Goal: Task Accomplishment & Management: Use online tool/utility

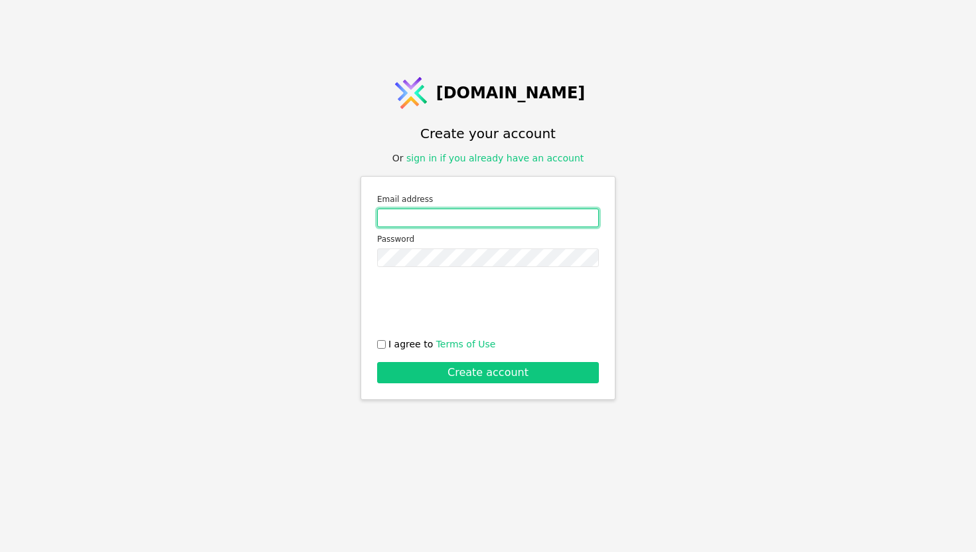
type input "[EMAIL_ADDRESS][DOMAIN_NAME]"
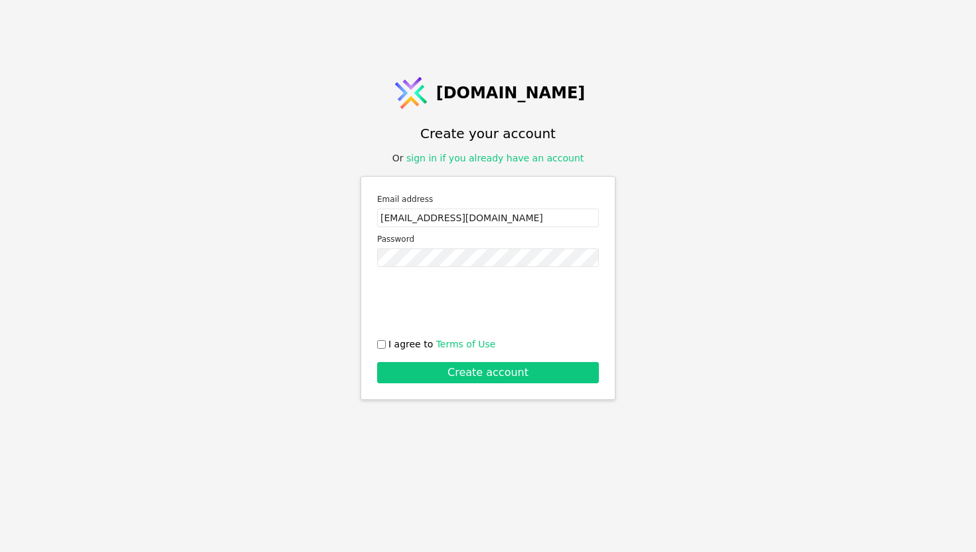
click at [386, 341] on label "I agree to Terms of Use" at bounding box center [488, 344] width 222 height 14
click at [386, 341] on input "I agree to Terms of Use" at bounding box center [381, 344] width 9 height 9
checkbox input "true"
click at [397, 365] on button "Create account" at bounding box center [488, 372] width 222 height 21
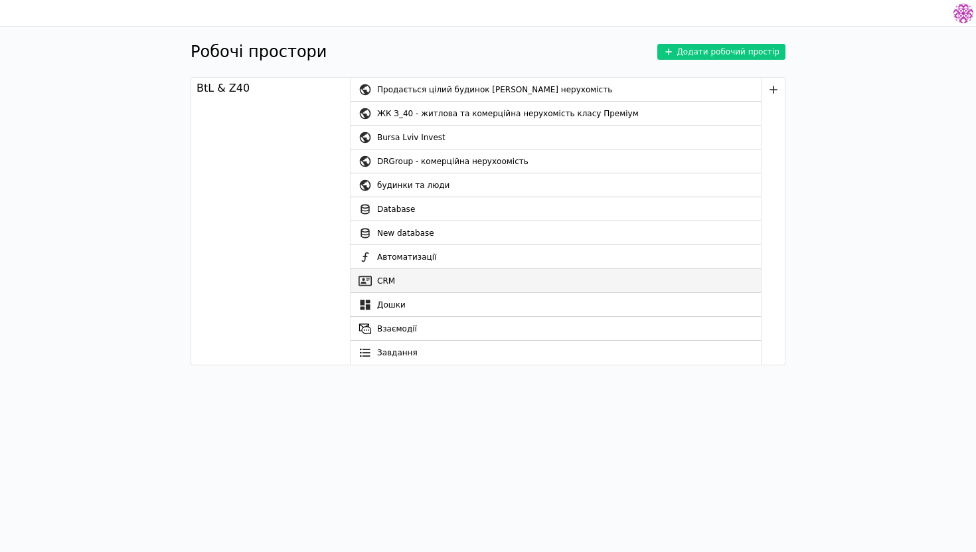
click at [409, 278] on link "CRM" at bounding box center [556, 281] width 410 height 24
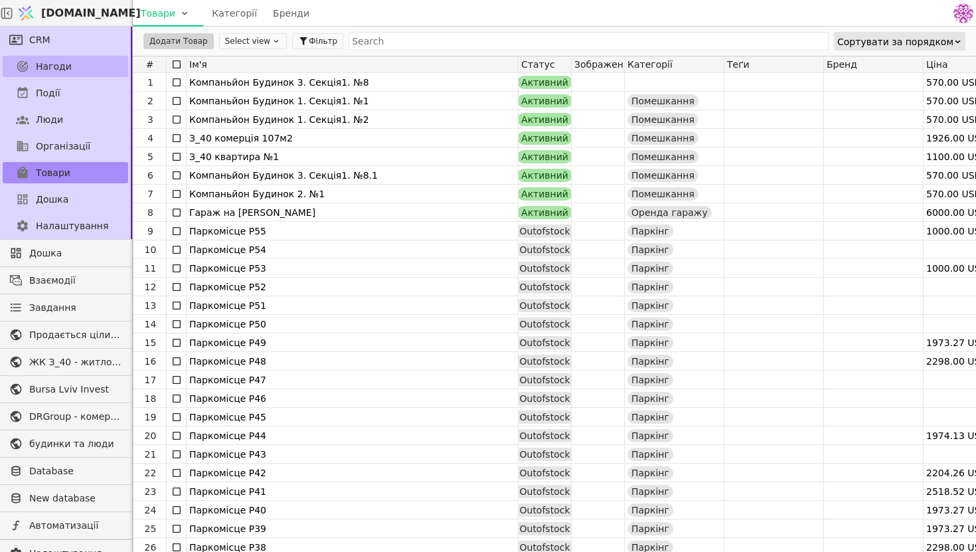
click at [118, 58] on link "Нагоди" at bounding box center [66, 66] width 126 height 21
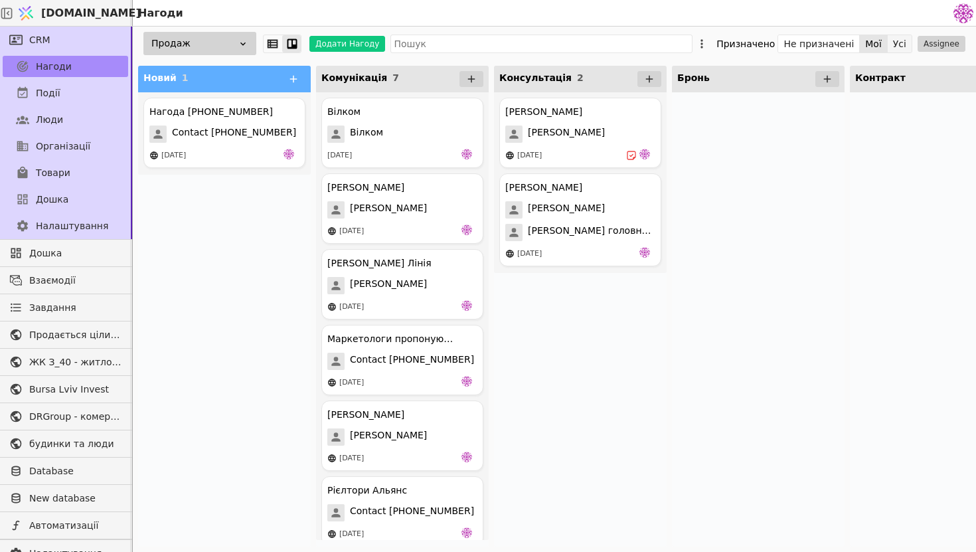
click at [903, 41] on button "Усі" at bounding box center [900, 44] width 24 height 19
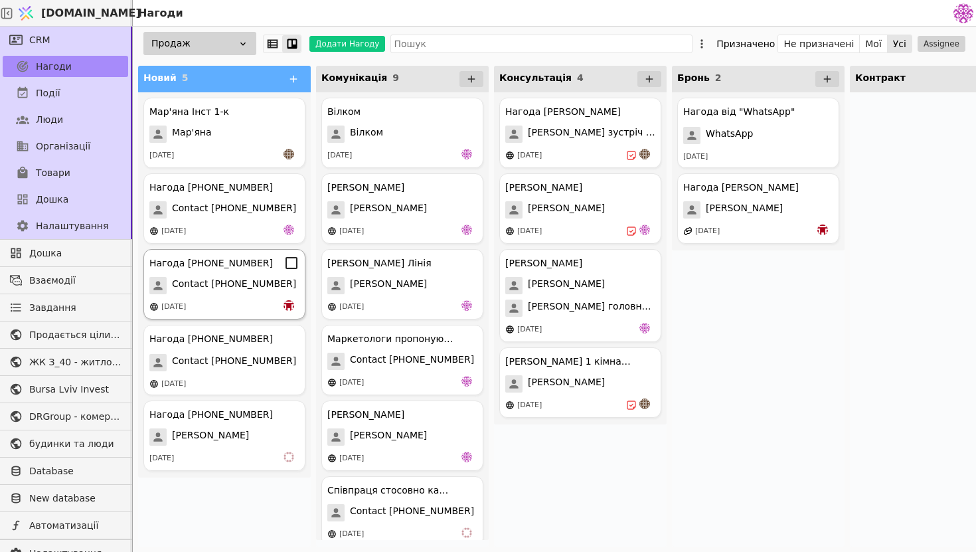
click at [209, 300] on div "[DATE]" at bounding box center [224, 306] width 150 height 13
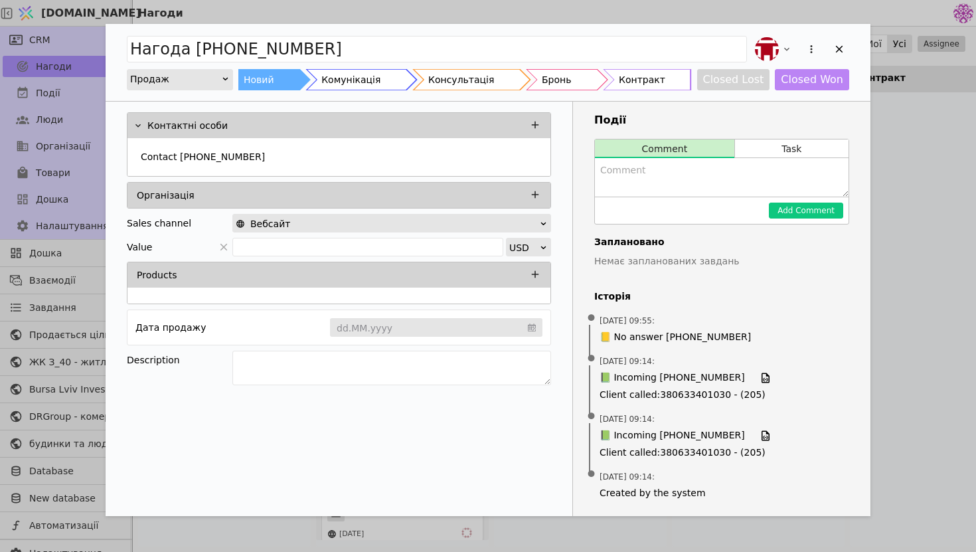
click at [913, 102] on div "Нагода [PHONE_NUMBER] Продаж Новий Комунікація Консультація Бронь Контракт Clos…" at bounding box center [488, 276] width 976 height 552
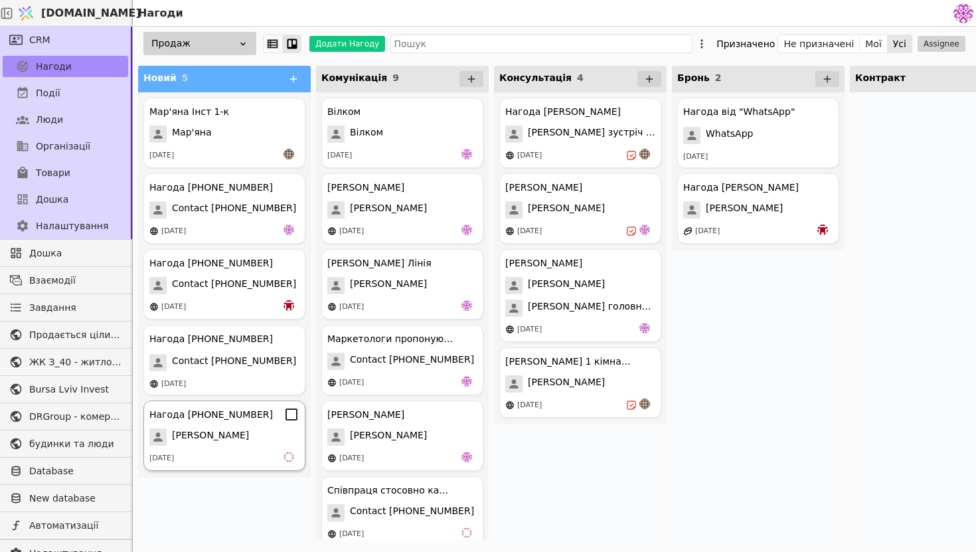
click at [249, 435] on span "[PERSON_NAME]" at bounding box center [210, 436] width 77 height 17
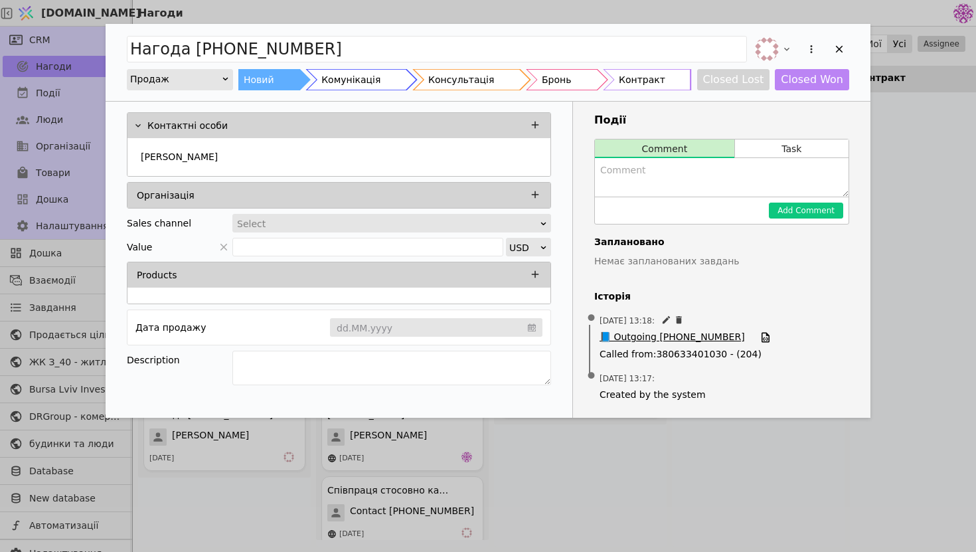
click at [674, 342] on span "📘 Outgoing [PHONE_NUMBER]" at bounding box center [672, 337] width 145 height 15
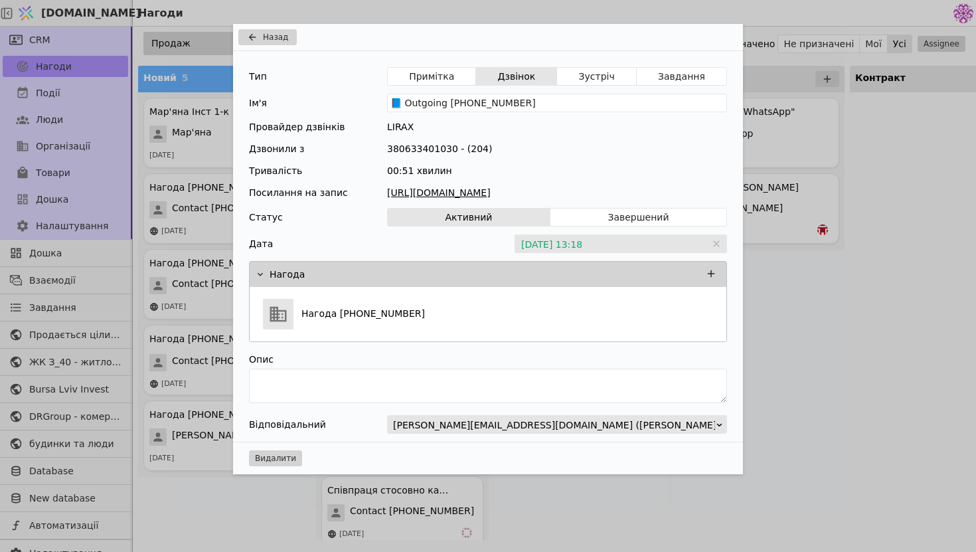
click at [565, 190] on link "[URL][DOMAIN_NAME]" at bounding box center [557, 193] width 340 height 14
click at [796, 331] on div "Назад Тип Примітка Дзвінок Зустріч Завдання Ім'я 📘 Outgoing [PHONE_NUMBER] Пров…" at bounding box center [488, 276] width 976 height 552
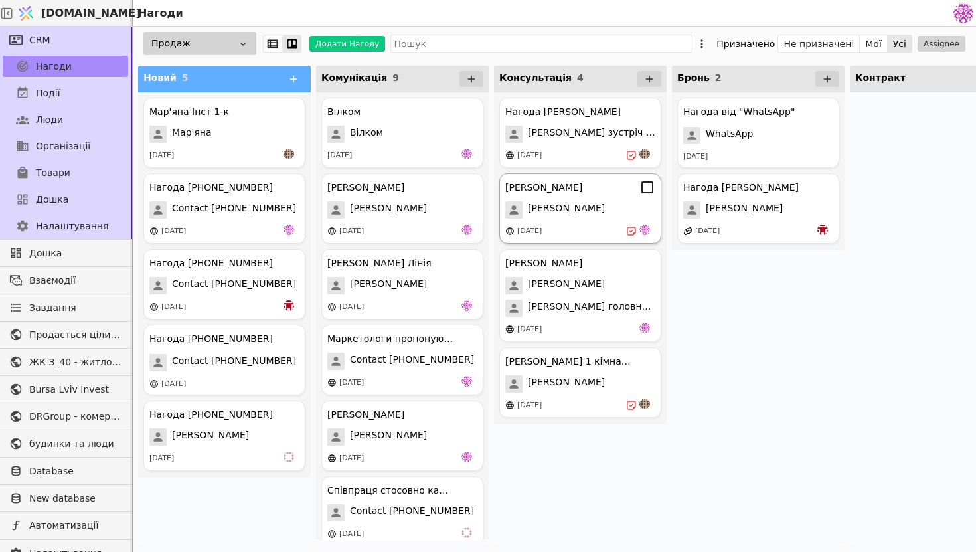
click at [580, 184] on div "[PERSON_NAME]" at bounding box center [580, 187] width 150 height 16
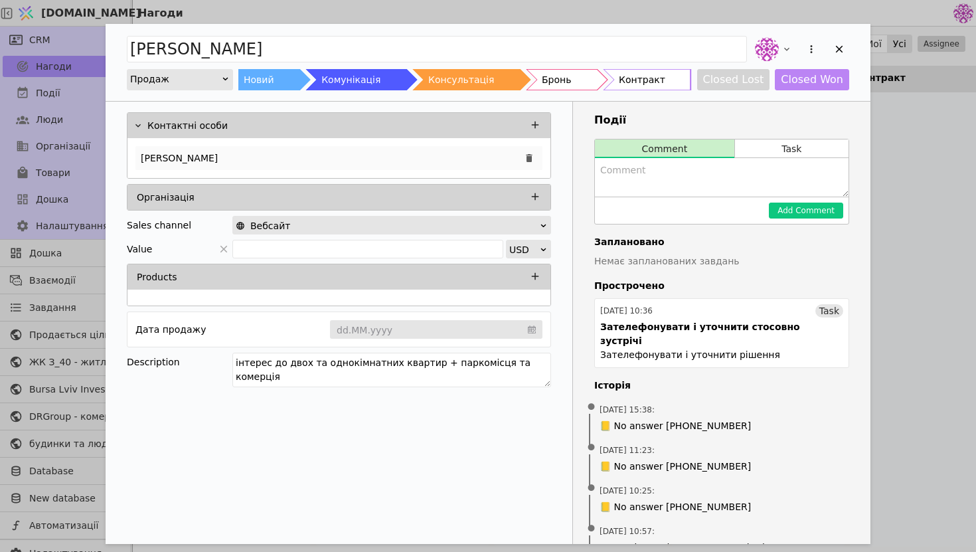
click at [368, 155] on div "[PERSON_NAME]" at bounding box center [338, 158] width 407 height 24
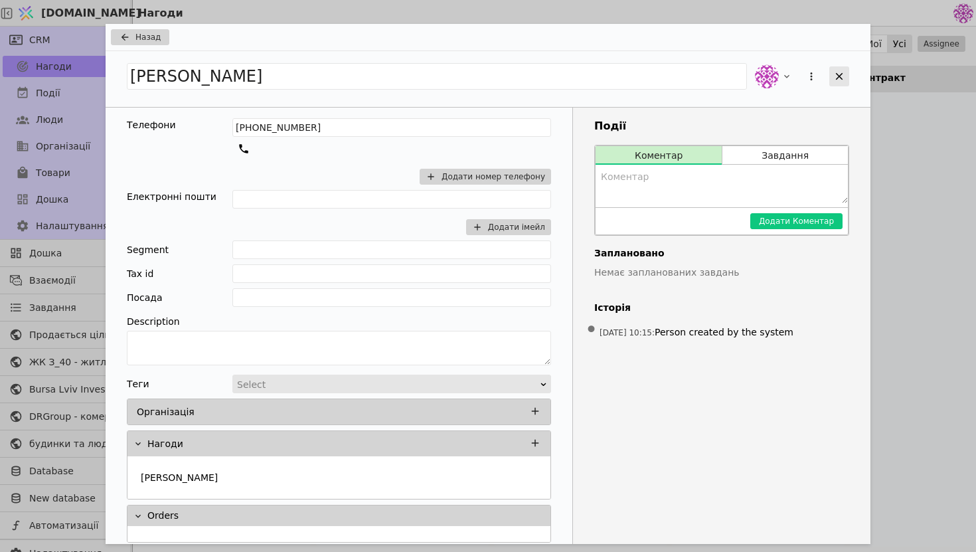
click at [841, 78] on icon "Add Opportunity" at bounding box center [840, 76] width 12 height 12
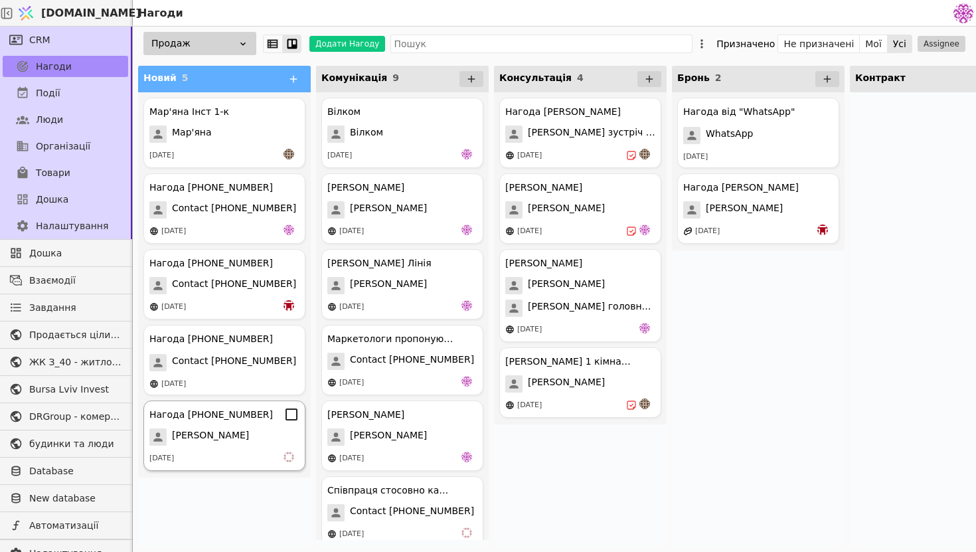
click at [254, 454] on div "[DATE]" at bounding box center [224, 458] width 150 height 13
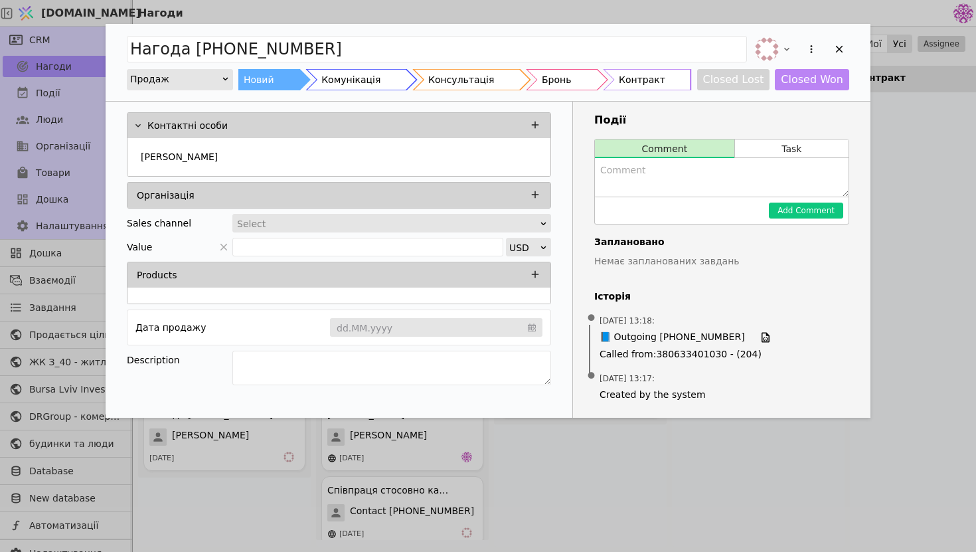
click at [889, 290] on div "Нагода [PHONE_NUMBER] Продаж Новий Комунікація Консультація Бронь Контракт Clos…" at bounding box center [488, 276] width 976 height 552
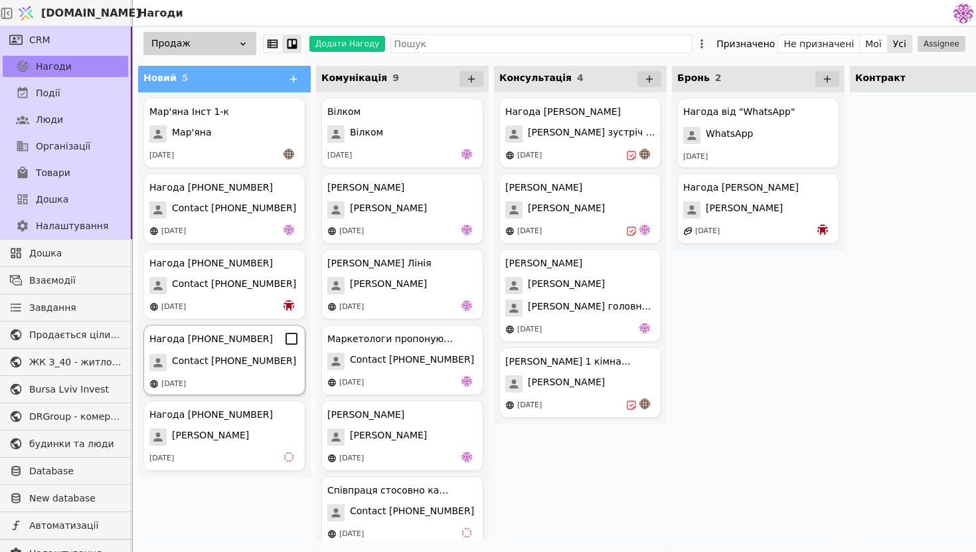
click at [258, 372] on div "Нагода [PHONE_NUMBER] Contact [PHONE_NUMBER] [DATE]" at bounding box center [224, 360] width 162 height 70
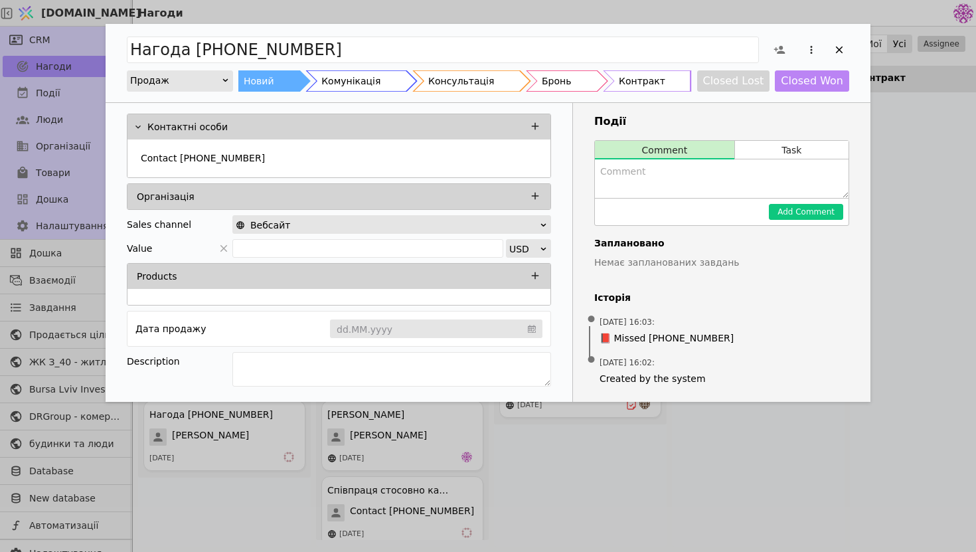
click at [943, 359] on div "Нагода [PHONE_NUMBER] Продаж Новий Комунікація Консультація Бронь Контракт Clos…" at bounding box center [488, 276] width 976 height 552
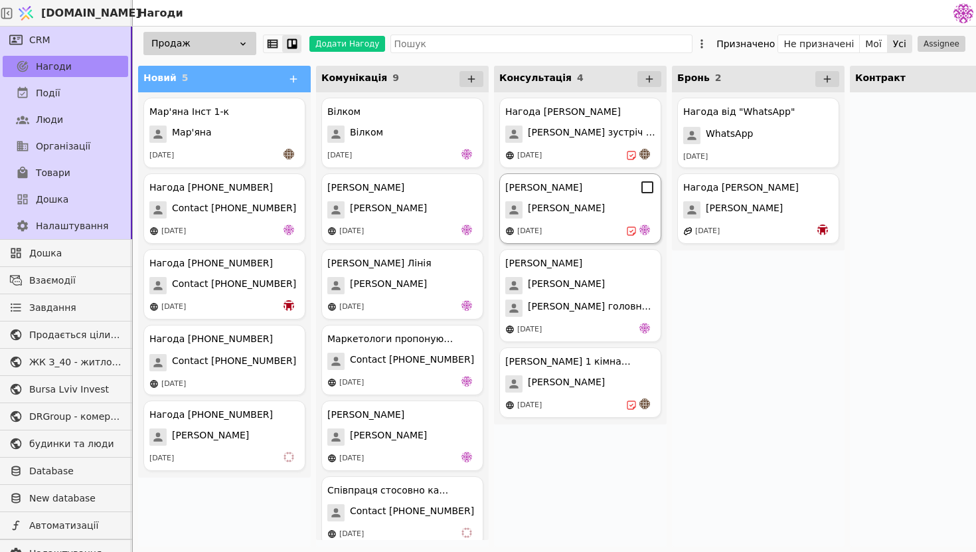
click at [594, 197] on div "[PERSON_NAME] [DATE]" at bounding box center [580, 208] width 162 height 70
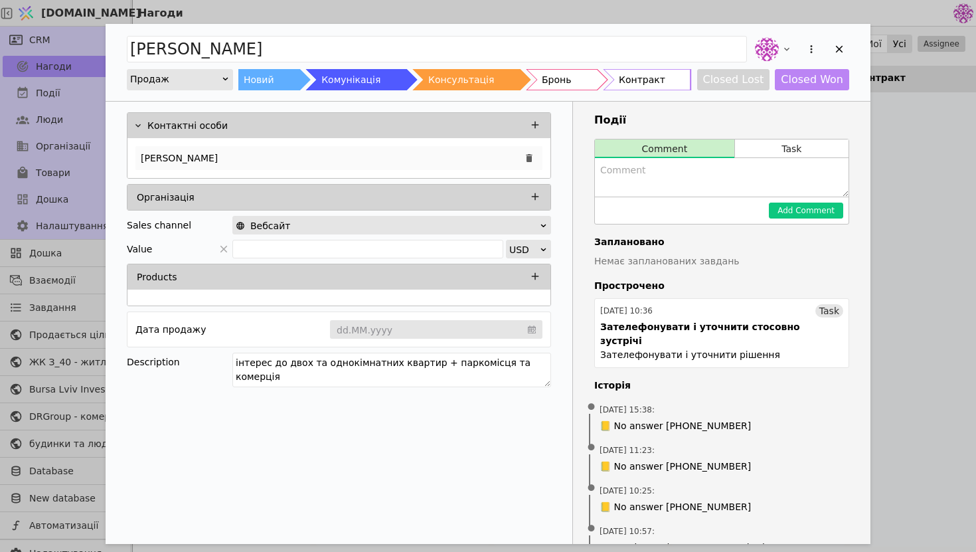
click at [418, 159] on div "[PERSON_NAME]" at bounding box center [338, 158] width 407 height 24
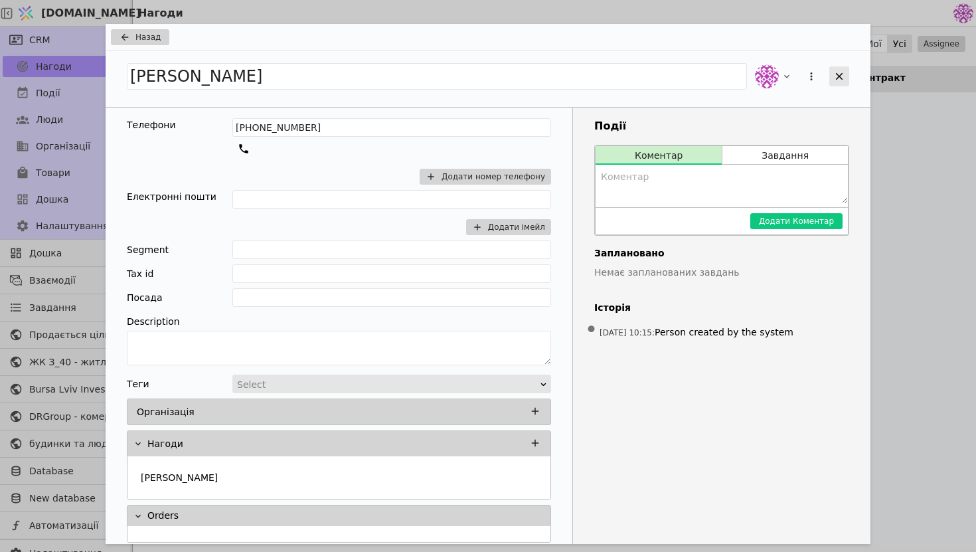
click at [846, 74] on div "Add Opportunity" at bounding box center [840, 76] width 20 height 20
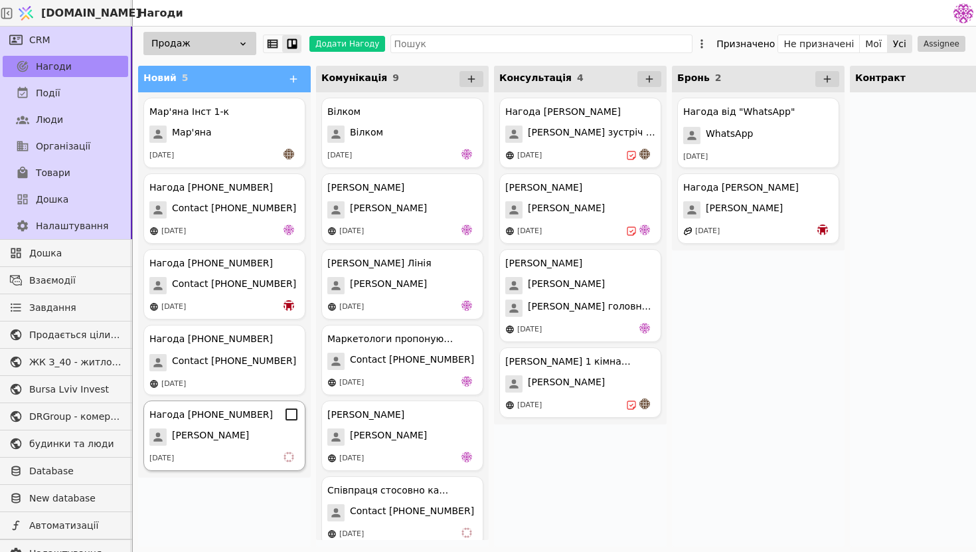
click at [249, 445] on span "[PERSON_NAME]" at bounding box center [210, 436] width 77 height 17
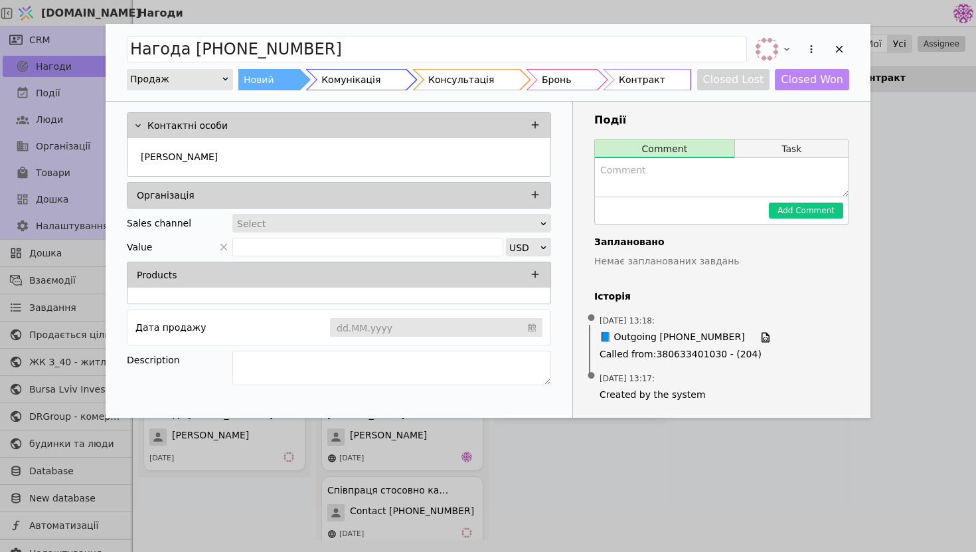
click at [788, 147] on button "Task" at bounding box center [792, 148] width 114 height 19
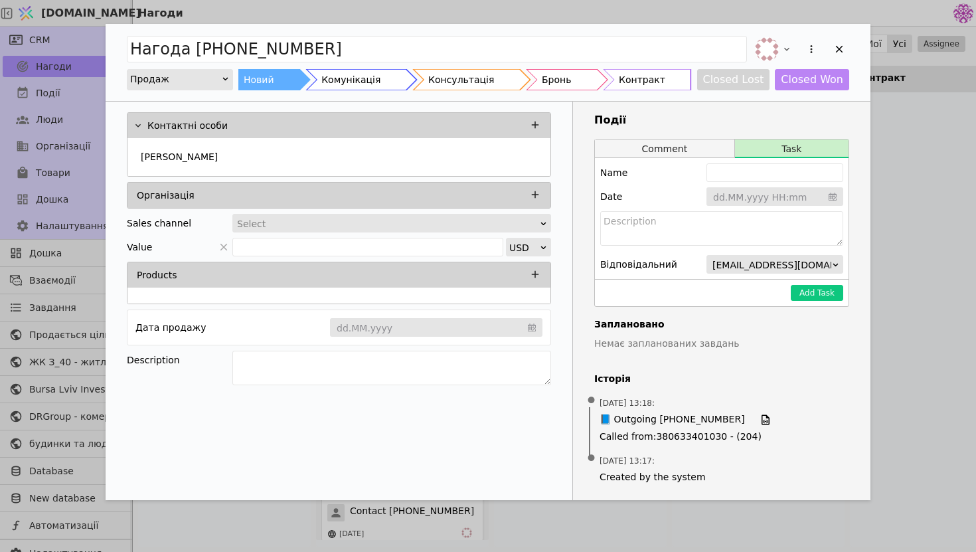
click at [705, 149] on button "Comment" at bounding box center [664, 148] width 139 height 19
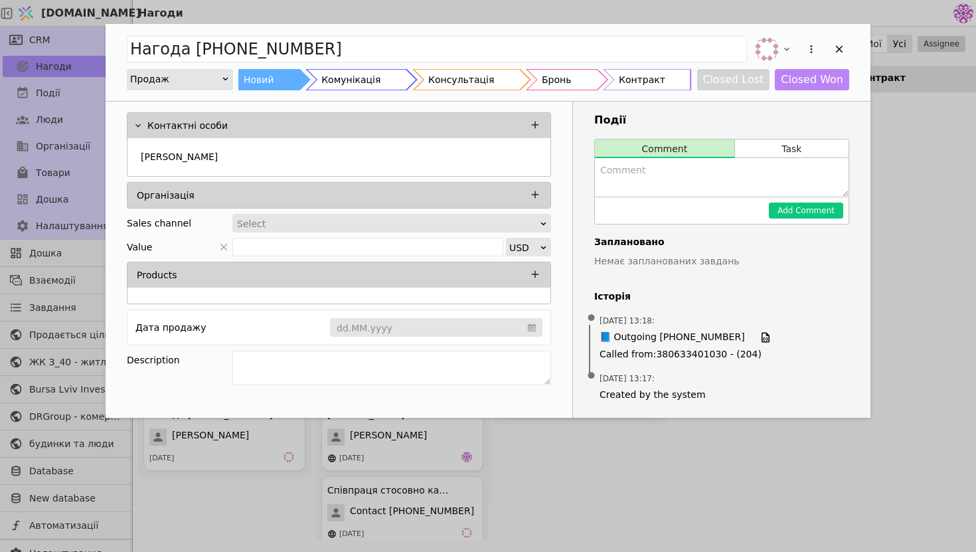
click at [908, 354] on div "Нагода [PHONE_NUMBER] Продаж Новий Комунікація Консультація Бронь Контракт Clos…" at bounding box center [488, 276] width 976 height 552
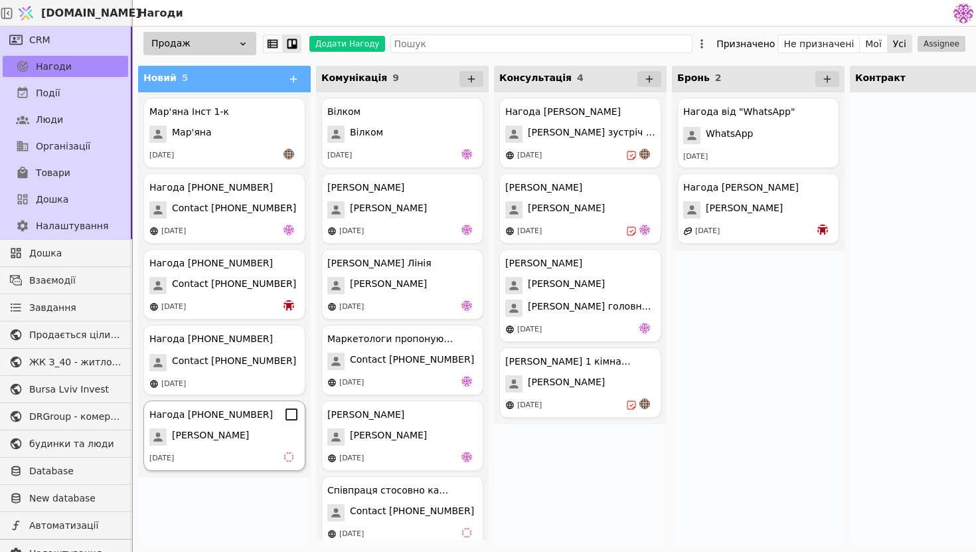
click at [249, 440] on span "[PERSON_NAME]" at bounding box center [210, 436] width 77 height 17
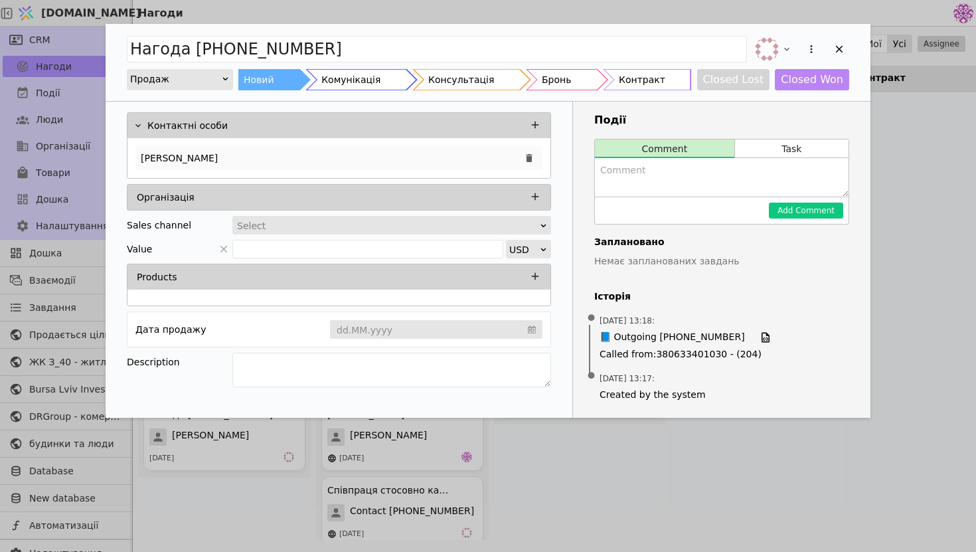
click at [406, 153] on div "[PERSON_NAME]" at bounding box center [338, 158] width 407 height 24
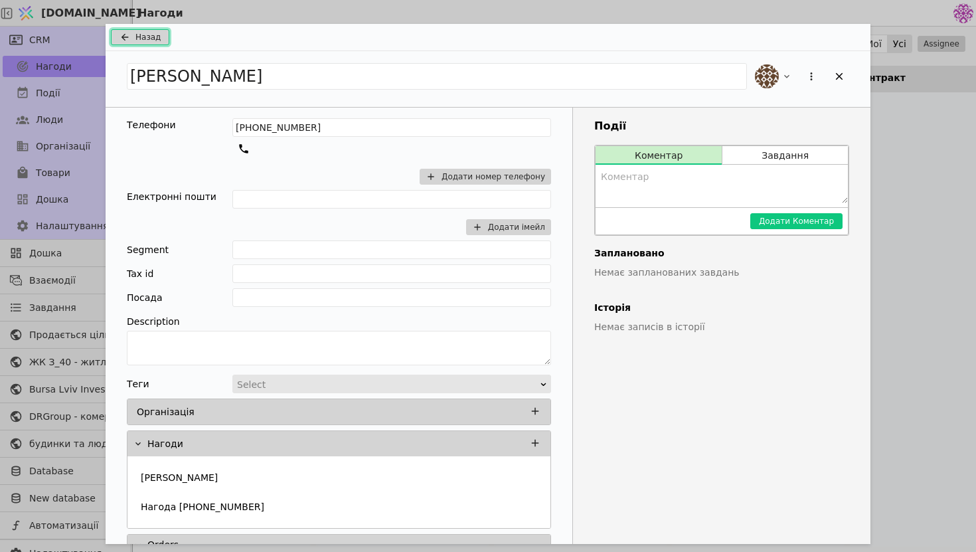
click at [137, 37] on span "Назад" at bounding box center [147, 37] width 25 height 12
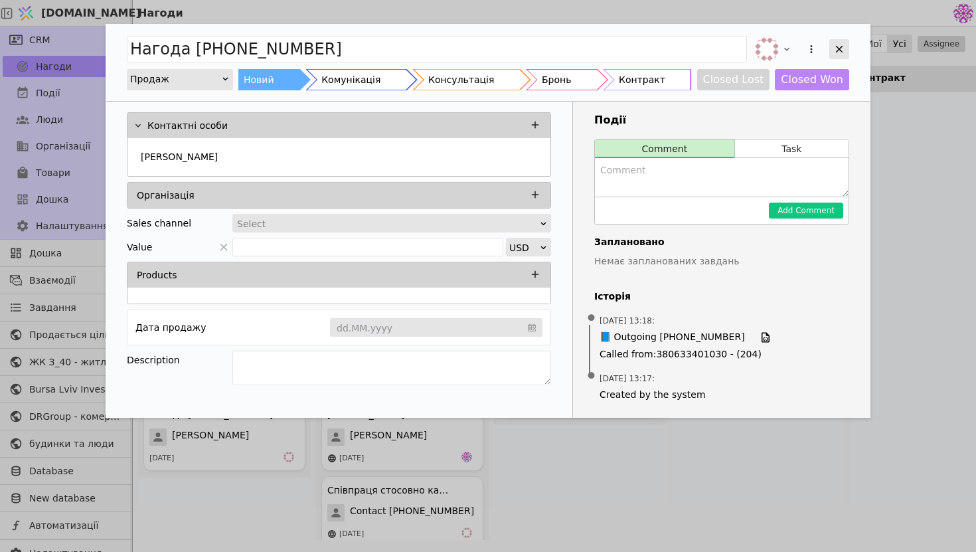
click at [840, 52] on icon "Add Opportunity" at bounding box center [840, 49] width 12 height 12
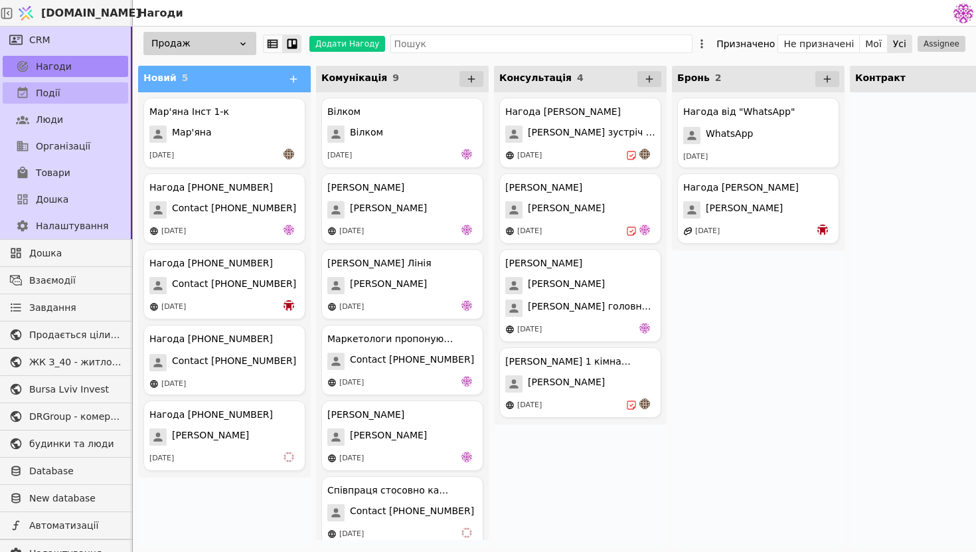
click at [95, 89] on link "Події" at bounding box center [66, 92] width 126 height 21
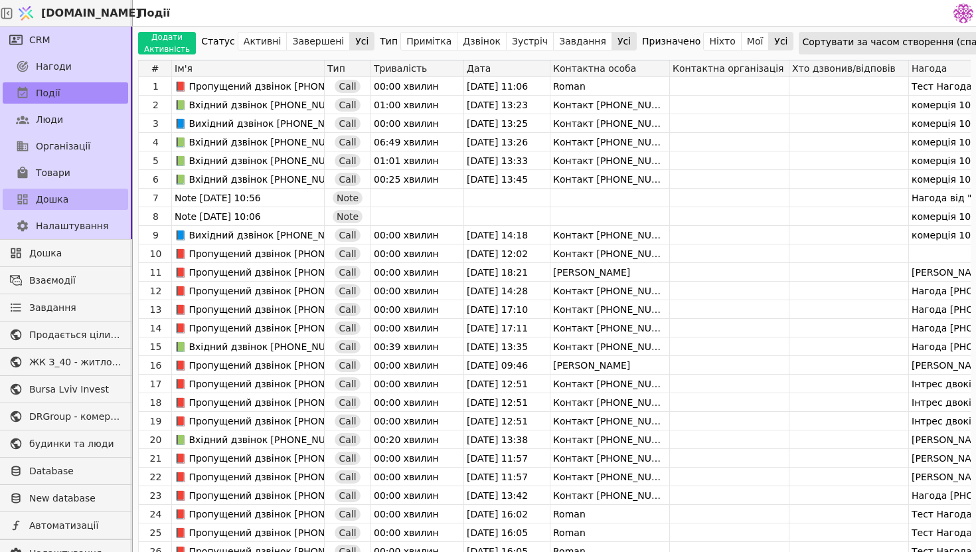
click at [88, 207] on link "Дошка" at bounding box center [66, 199] width 126 height 21
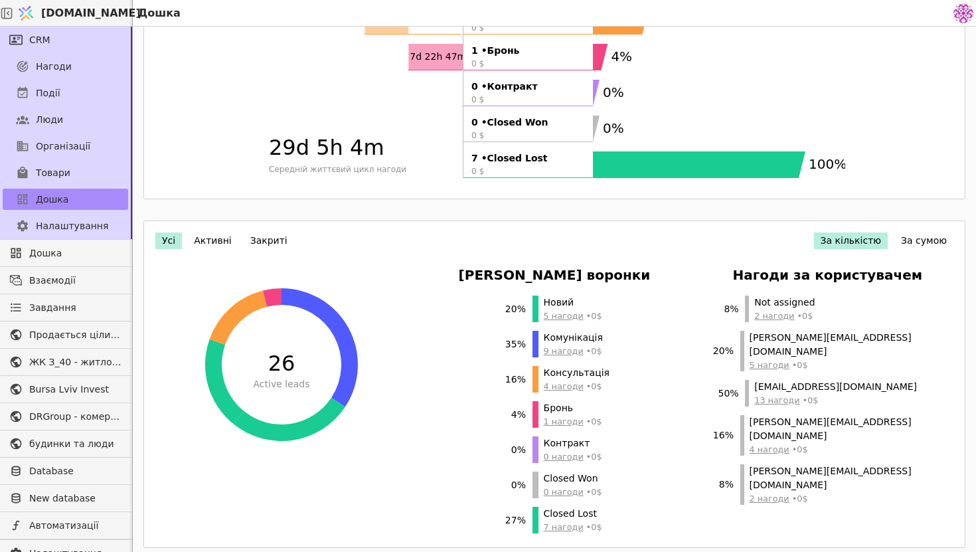
scroll to position [303, 0]
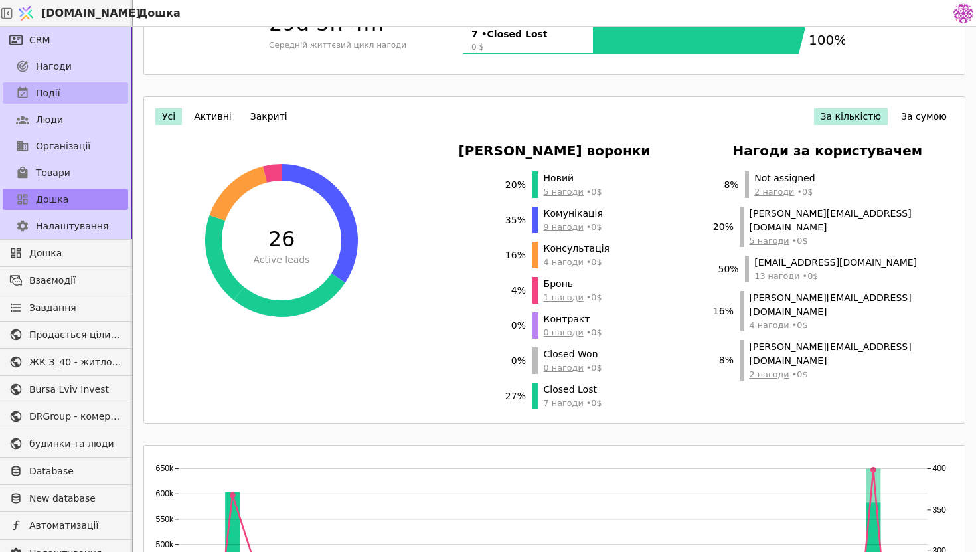
click at [78, 102] on link "Події" at bounding box center [66, 92] width 126 height 21
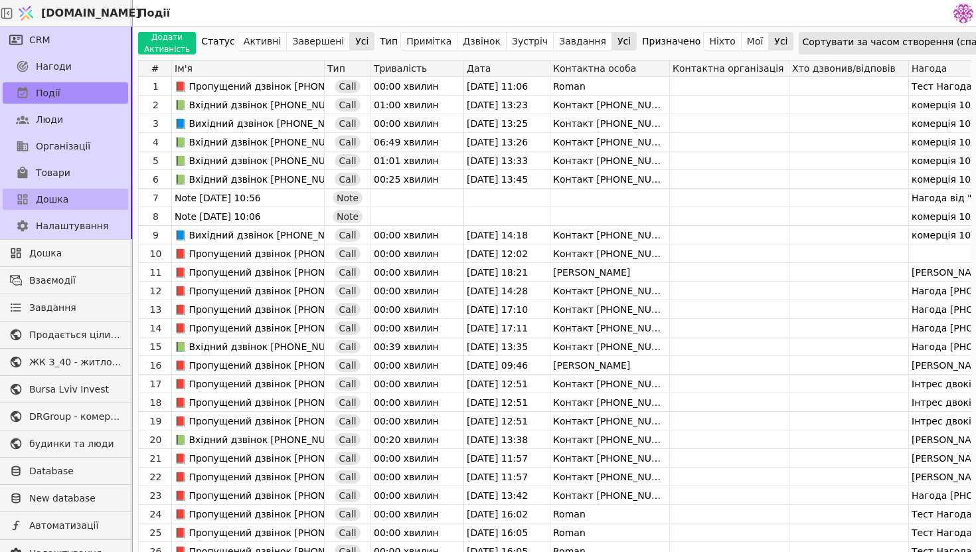
click at [94, 203] on link "Дошка" at bounding box center [66, 199] width 126 height 21
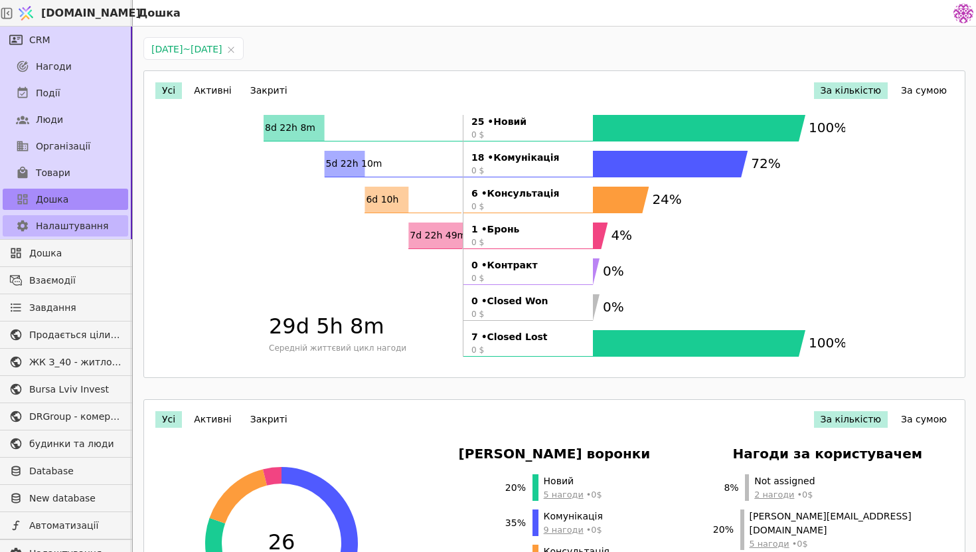
click at [112, 222] on link "Налаштування" at bounding box center [66, 225] width 126 height 21
